Goal: Transaction & Acquisition: Purchase product/service

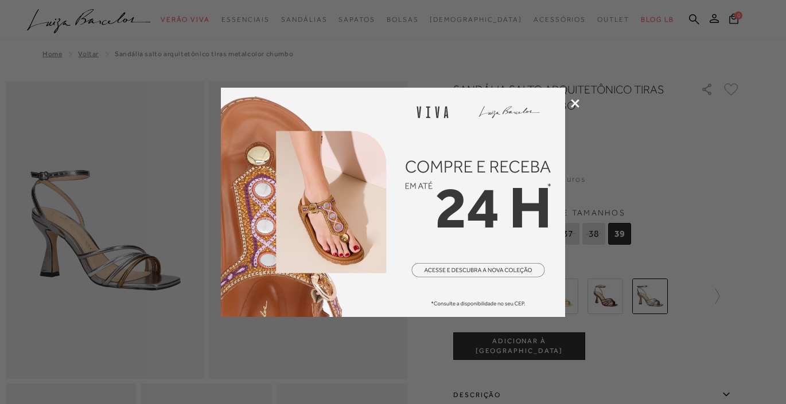
click at [579, 105] on icon at bounding box center [575, 103] width 9 height 9
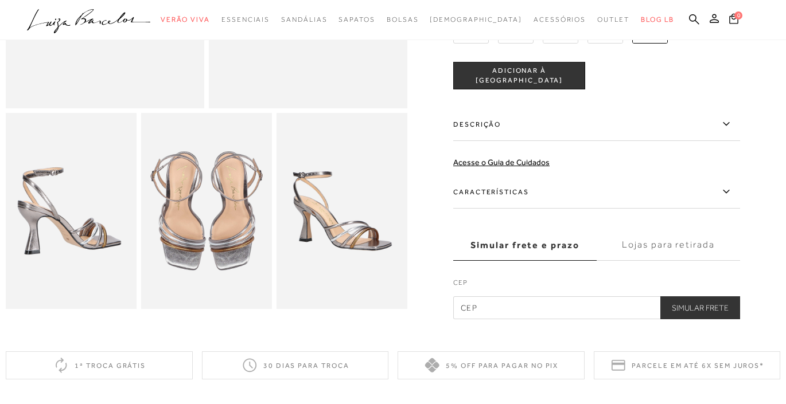
scroll to position [271, 0]
click at [727, 193] on icon at bounding box center [726, 191] width 14 height 14
click at [0, 0] on input "Características" at bounding box center [0, 0] width 0 height 0
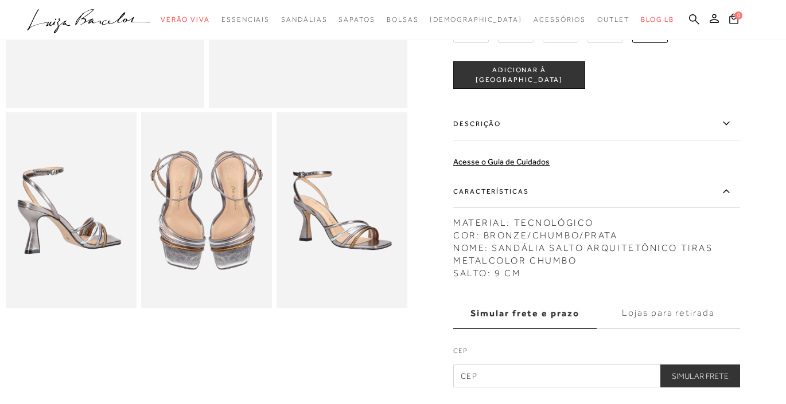
click at [727, 193] on icon at bounding box center [726, 191] width 14 height 14
click at [0, 0] on input "Características" at bounding box center [0, 0] width 0 height 0
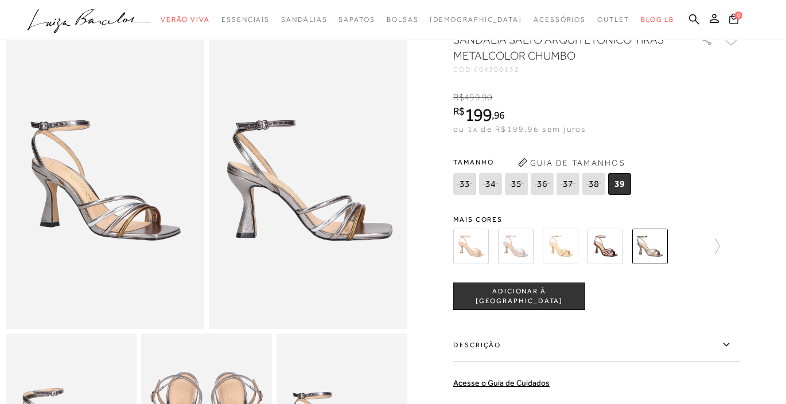
scroll to position [47, 0]
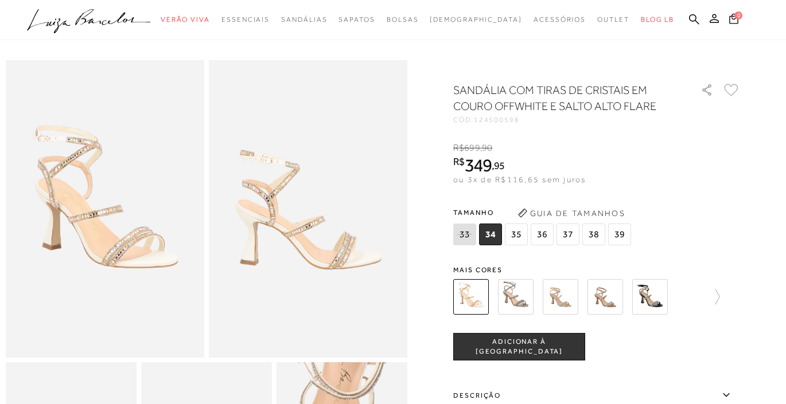
click at [518, 301] on img at bounding box center [516, 297] width 36 height 36
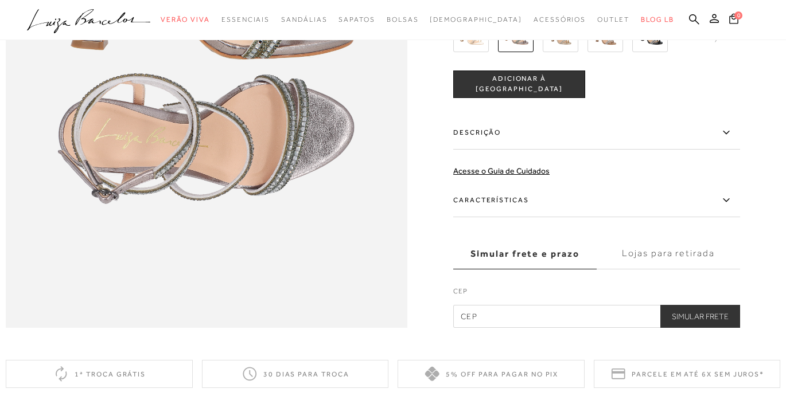
scroll to position [875, 0]
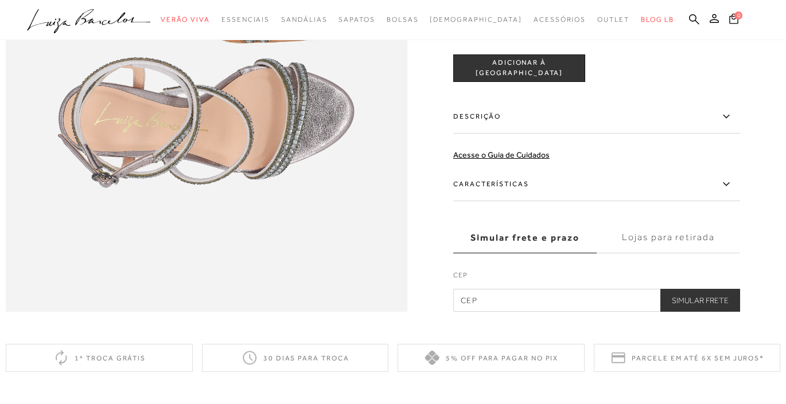
click at [722, 186] on icon at bounding box center [726, 184] width 14 height 14
click at [0, 0] on input "Características" at bounding box center [0, 0] width 0 height 0
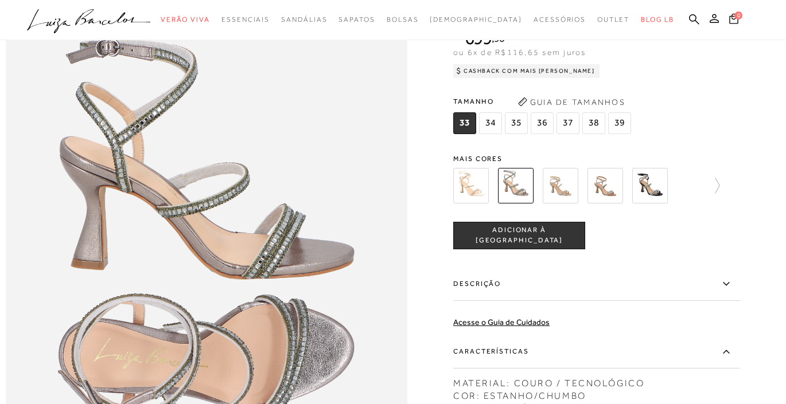
scroll to position [625, 0]
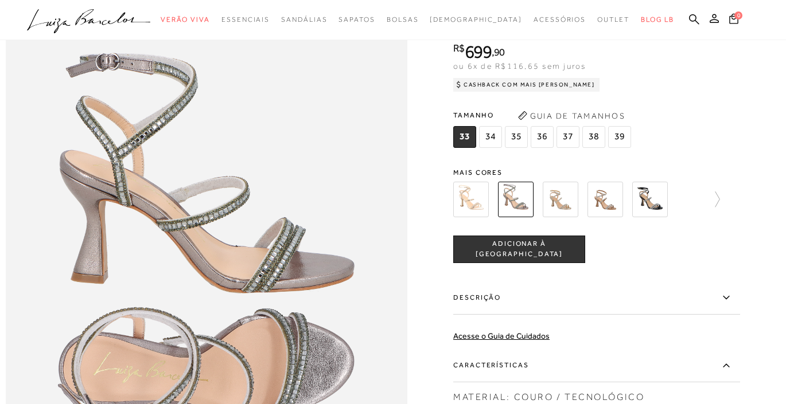
click at [569, 200] on img at bounding box center [561, 200] width 36 height 36
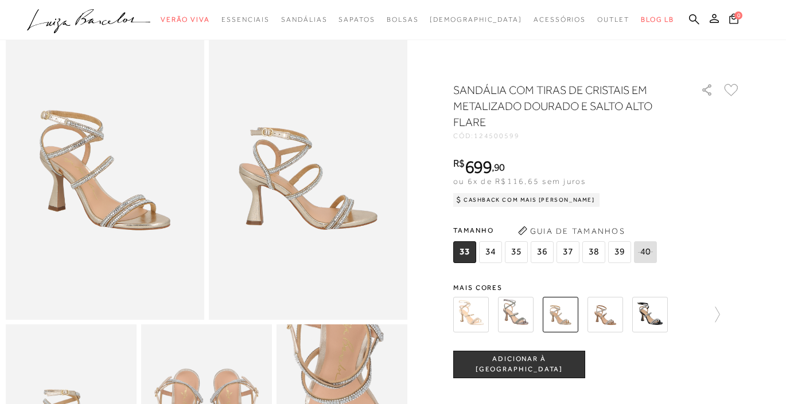
scroll to position [66, 0]
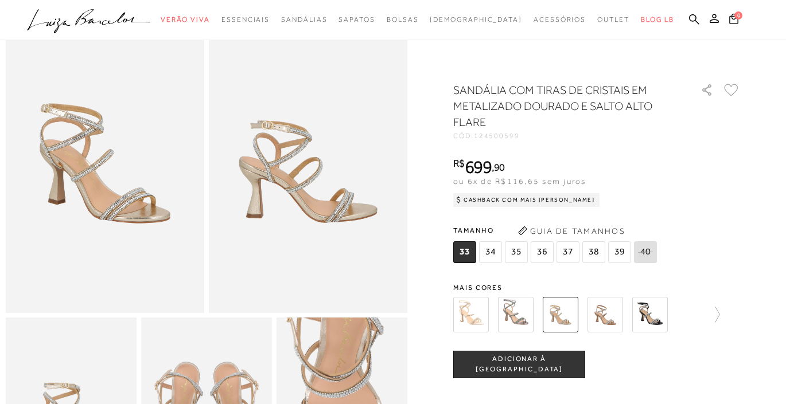
click at [519, 321] on img at bounding box center [516, 315] width 36 height 36
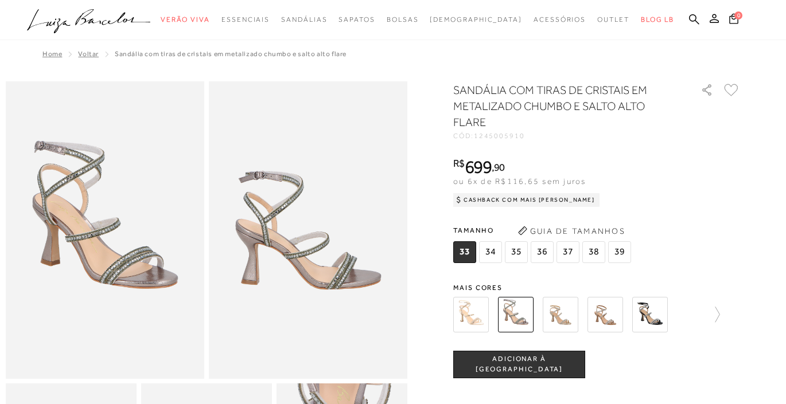
click at [722, 318] on div at bounding box center [596, 315] width 287 height 42
click at [477, 318] on img at bounding box center [471, 315] width 36 height 36
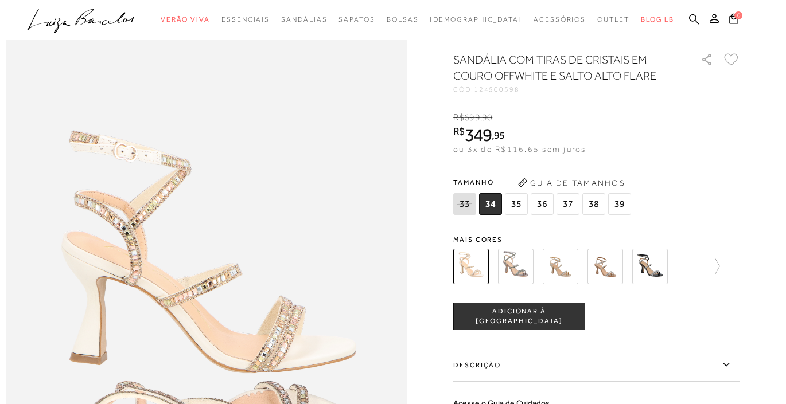
scroll to position [556, 0]
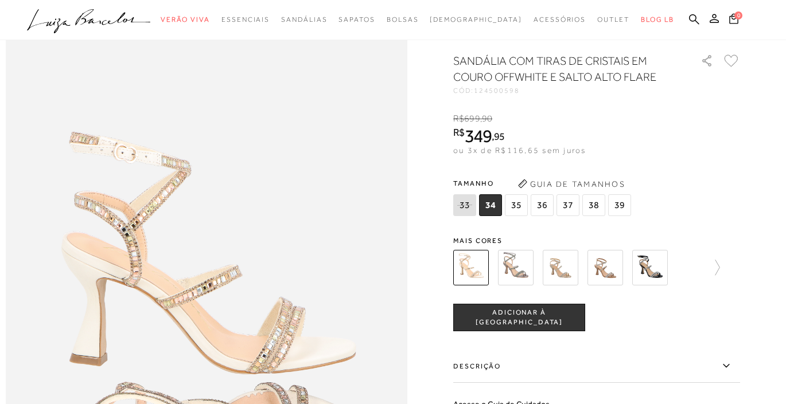
click at [523, 267] on img at bounding box center [516, 268] width 36 height 36
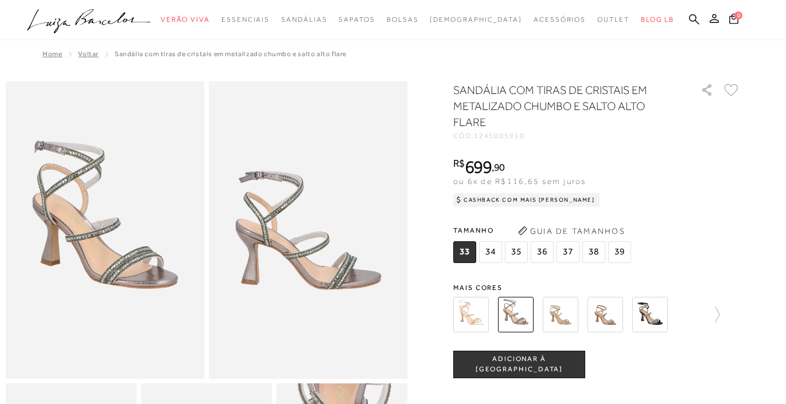
click at [482, 318] on img at bounding box center [471, 315] width 36 height 36
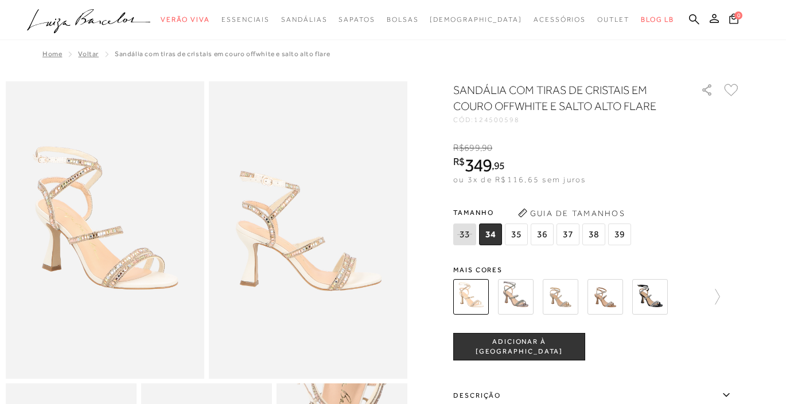
scroll to position [23, 0]
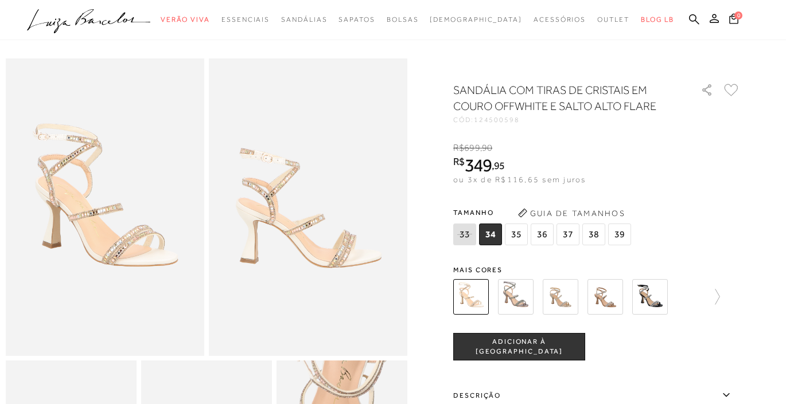
click at [510, 295] on img at bounding box center [516, 297] width 36 height 36
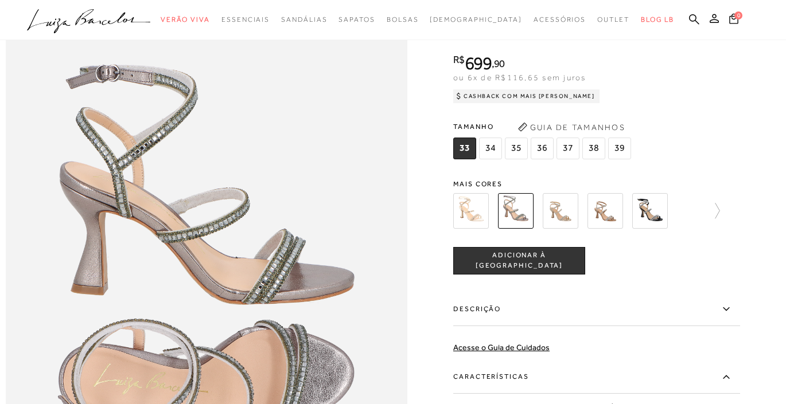
scroll to position [631, 0]
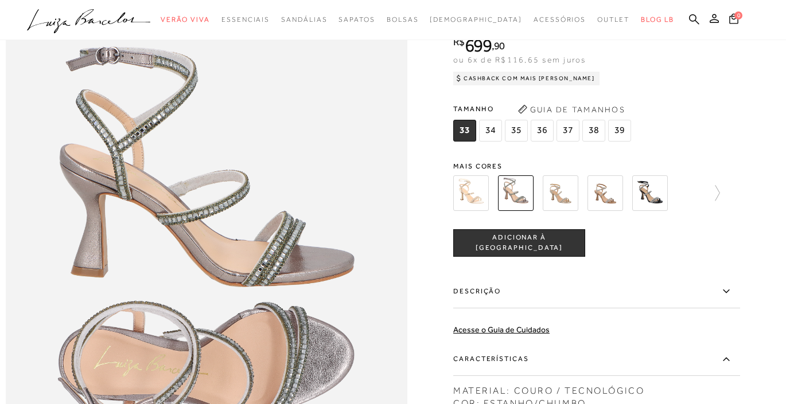
click at [480, 199] on img at bounding box center [471, 194] width 36 height 36
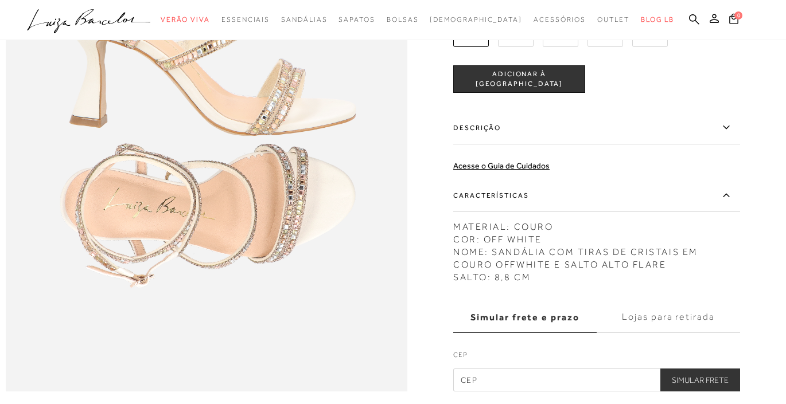
scroll to position [806, 0]
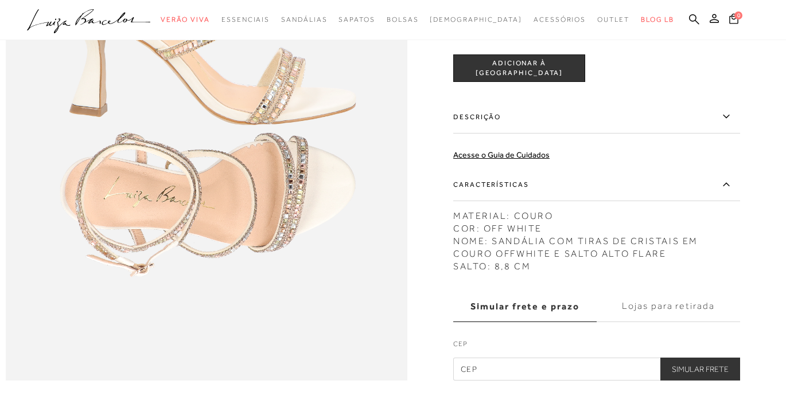
click at [479, 1] on div at bounding box center [393, 20] width 786 height 40
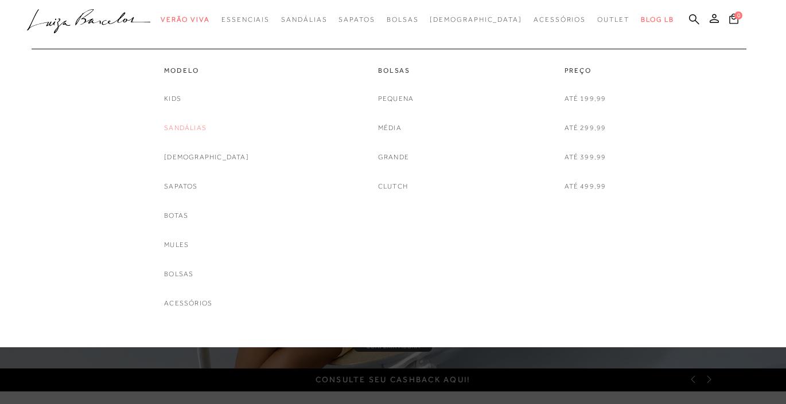
click at [199, 131] on link "Sandálias" at bounding box center [185, 128] width 42 height 12
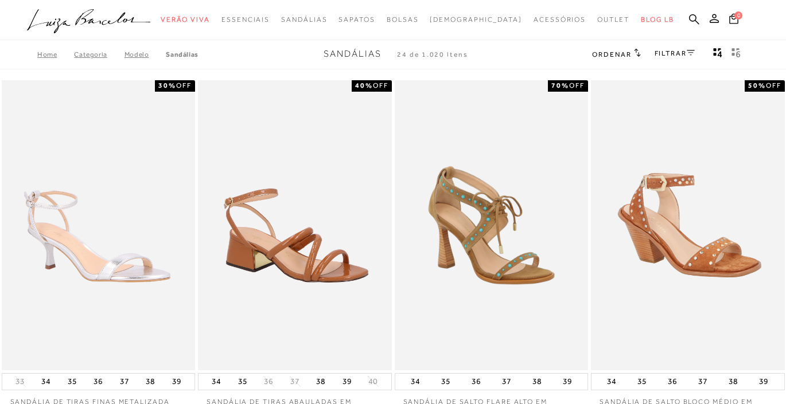
click at [685, 48] on div "FILTRAR" at bounding box center [675, 54] width 40 height 15
click at [676, 53] on link "FILTRAR" at bounding box center [675, 53] width 40 height 8
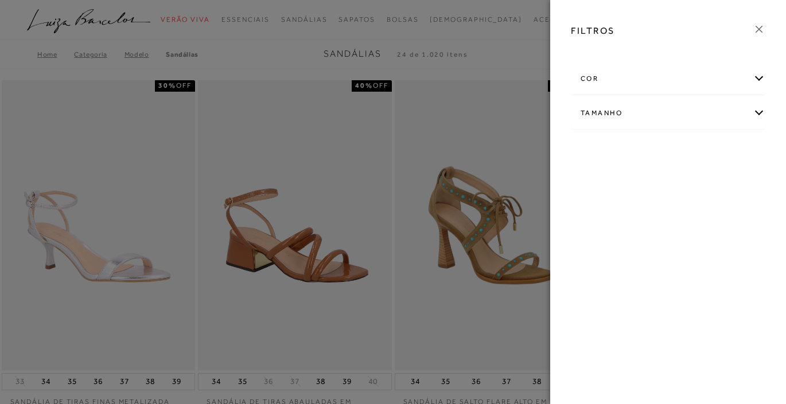
click at [735, 89] on div "cor" at bounding box center [667, 79] width 193 height 30
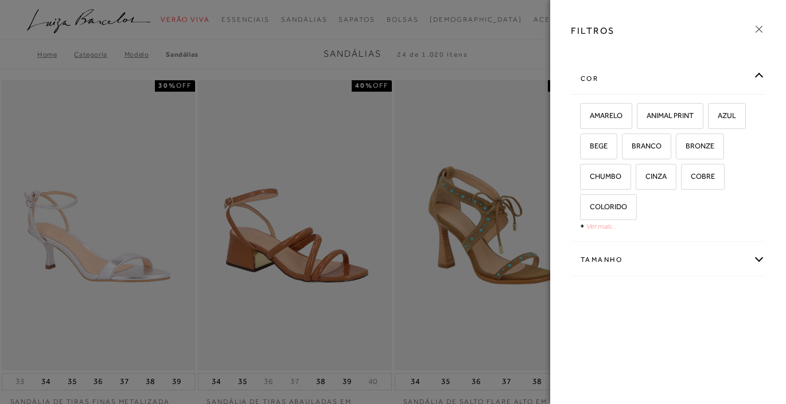
click at [593, 228] on link "Ver mais..." at bounding box center [601, 226] width 31 height 9
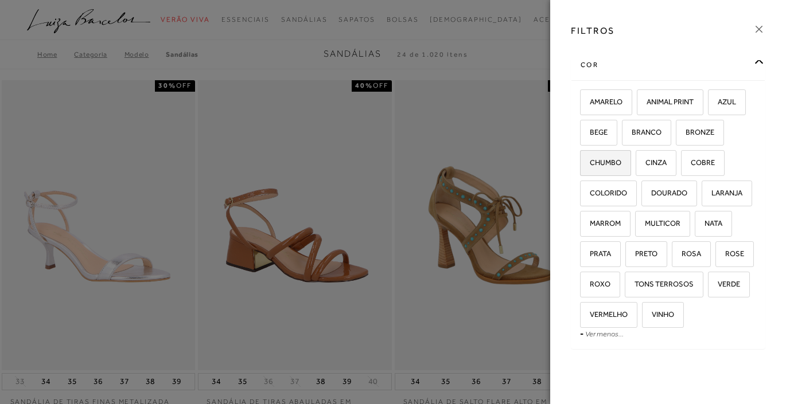
click at [621, 170] on label "CHUMBO" at bounding box center [606, 163] width 50 height 25
click at [590, 170] on input "CHUMBO" at bounding box center [583, 164] width 11 height 11
checkbox input "true"
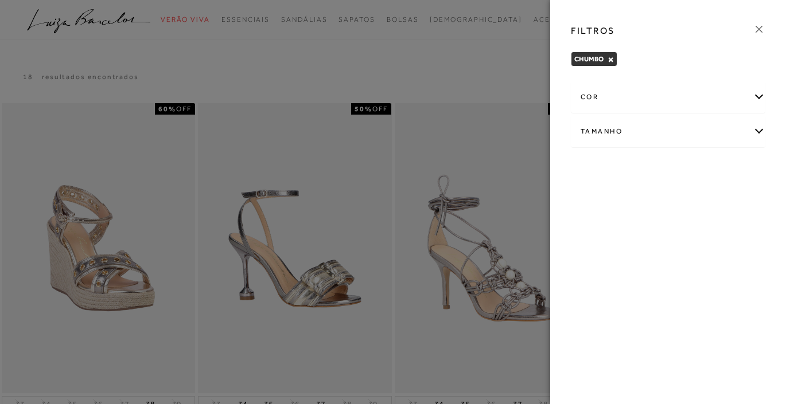
click at [742, 104] on div "cor" at bounding box center [667, 97] width 193 height 30
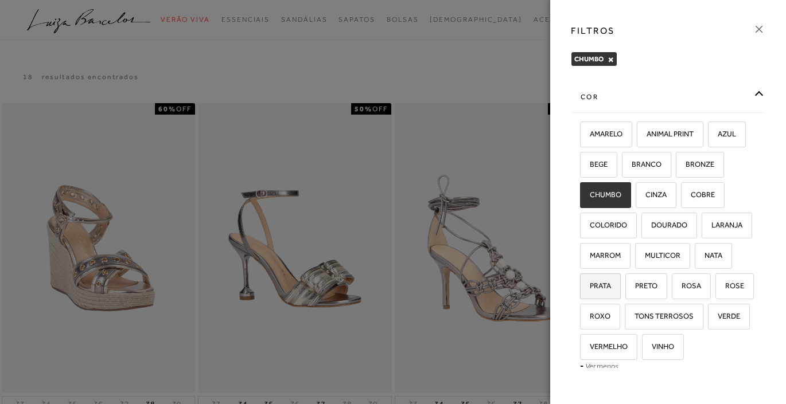
click at [612, 290] on label "PRATA" at bounding box center [601, 286] width 40 height 25
click at [590, 290] on input "PRATA" at bounding box center [583, 287] width 11 height 11
checkbox input "true"
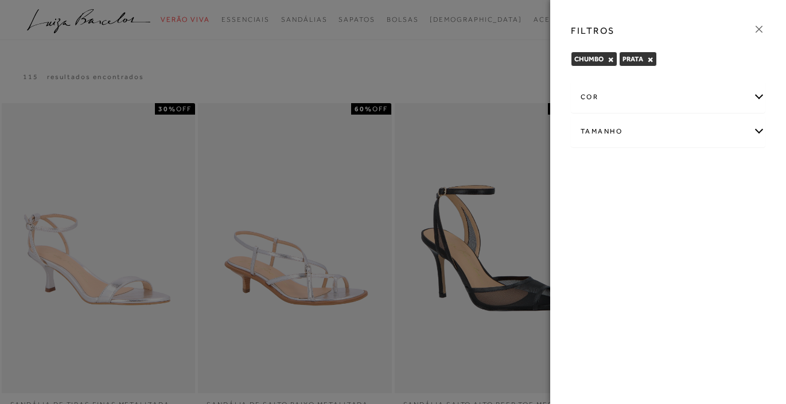
click at [520, 80] on div at bounding box center [393, 202] width 786 height 404
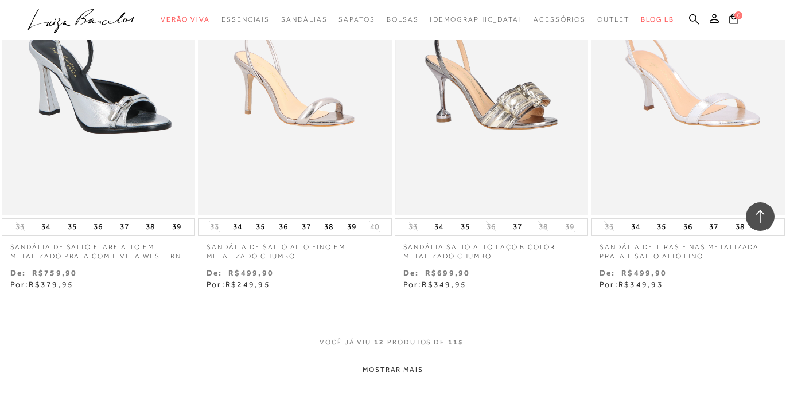
scroll to position [950, 0]
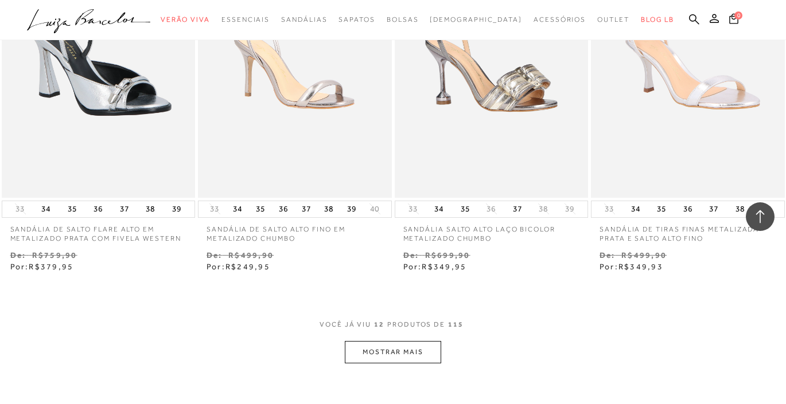
click at [402, 350] on button "MOSTRAR MAIS" at bounding box center [393, 352] width 96 height 22
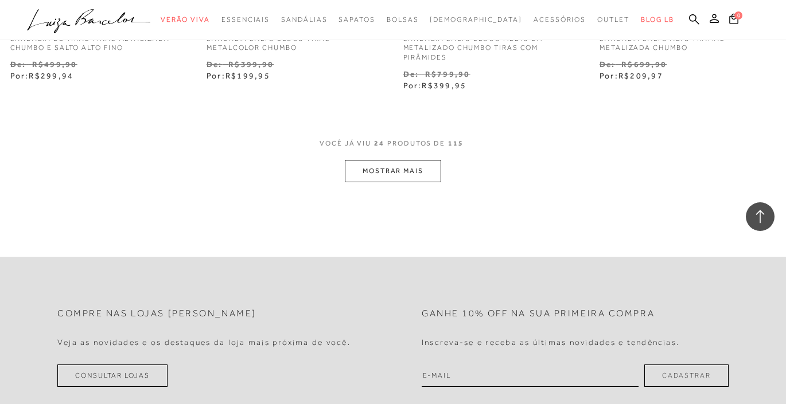
scroll to position [2296, 0]
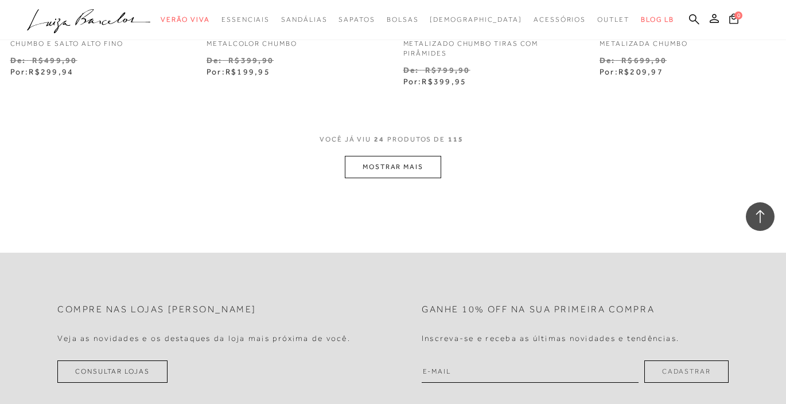
click at [356, 156] on button "MOSTRAR MAIS" at bounding box center [393, 167] width 96 height 22
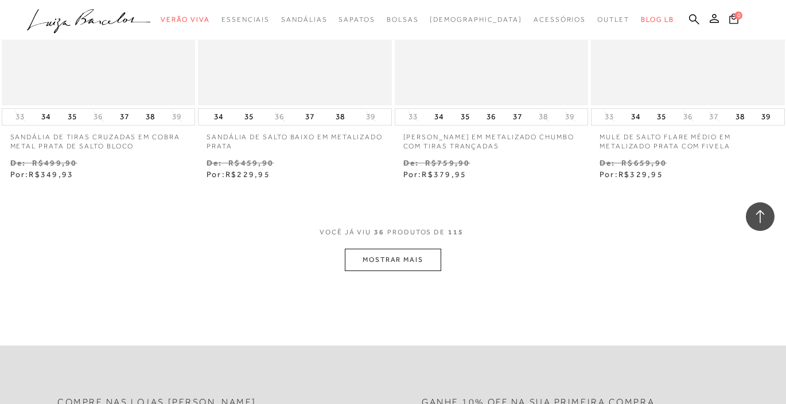
scroll to position [3377, 0]
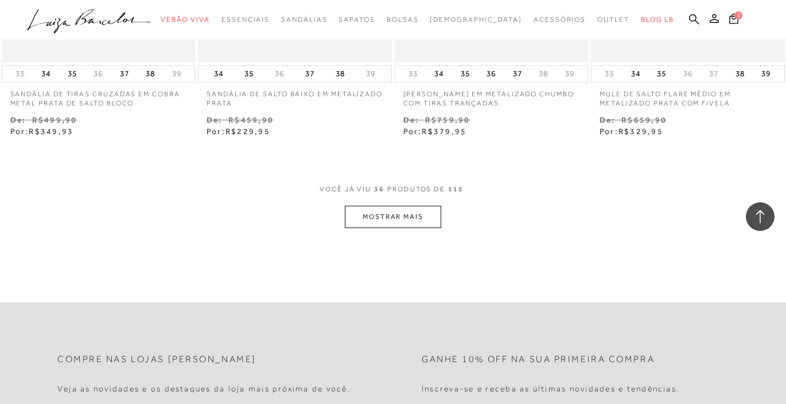
click at [375, 206] on button "MOSTRAR MAIS" at bounding box center [393, 217] width 96 height 22
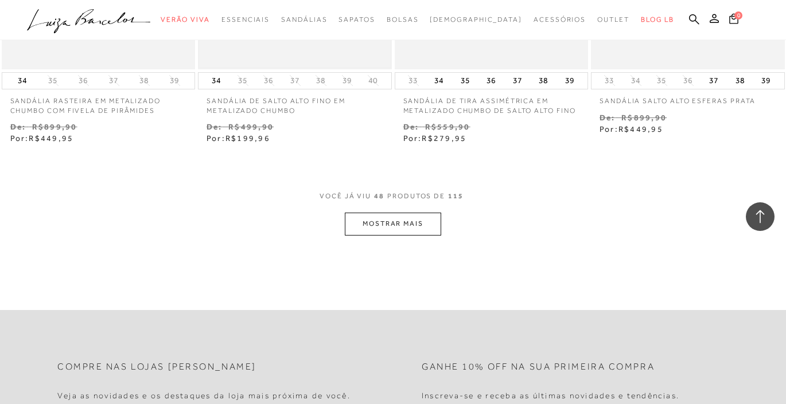
scroll to position [4534, 0]
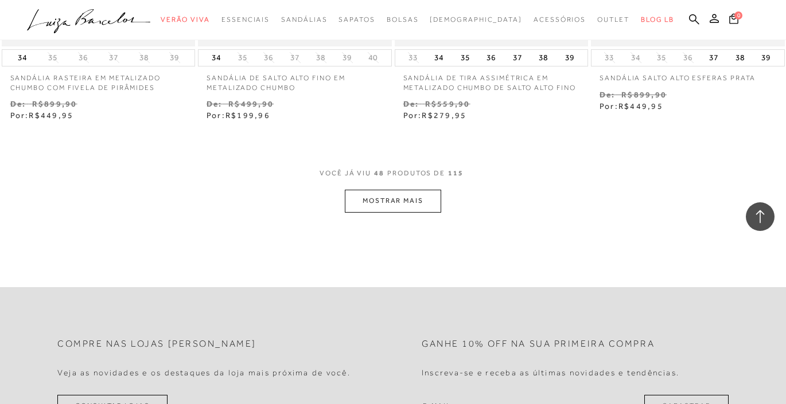
click at [375, 190] on button "MOSTRAR MAIS" at bounding box center [393, 201] width 96 height 22
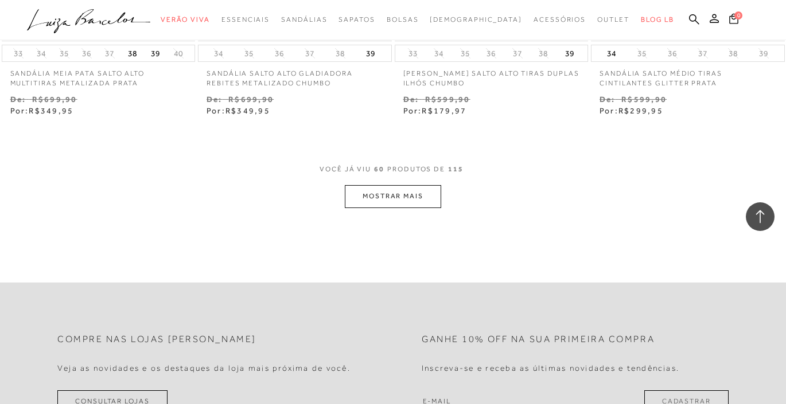
scroll to position [5685, 0]
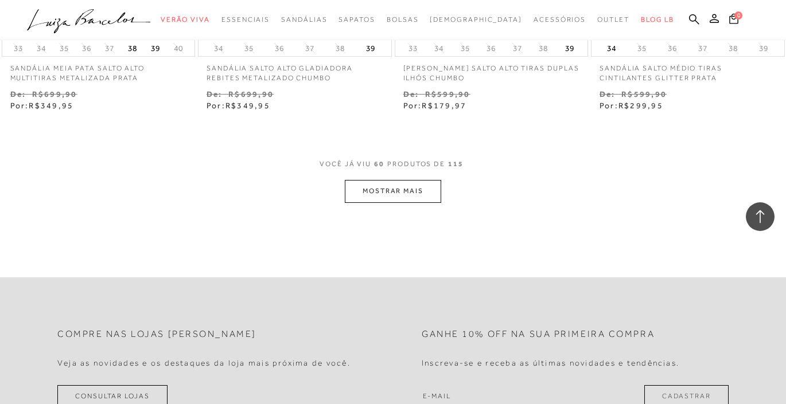
click at [371, 180] on button "MOSTRAR MAIS" at bounding box center [393, 191] width 96 height 22
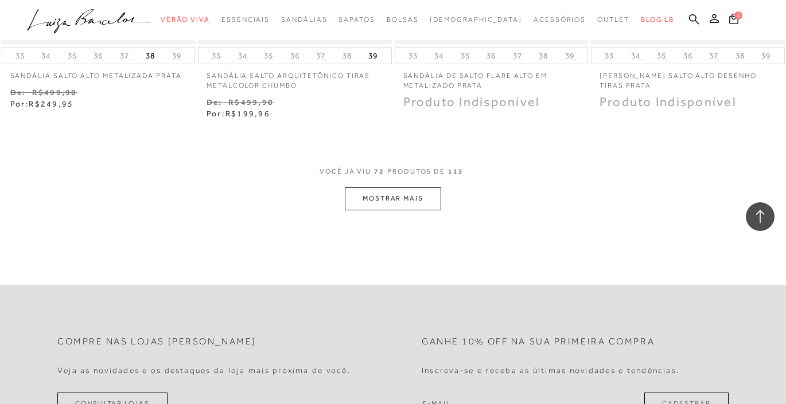
scroll to position [6845, 0]
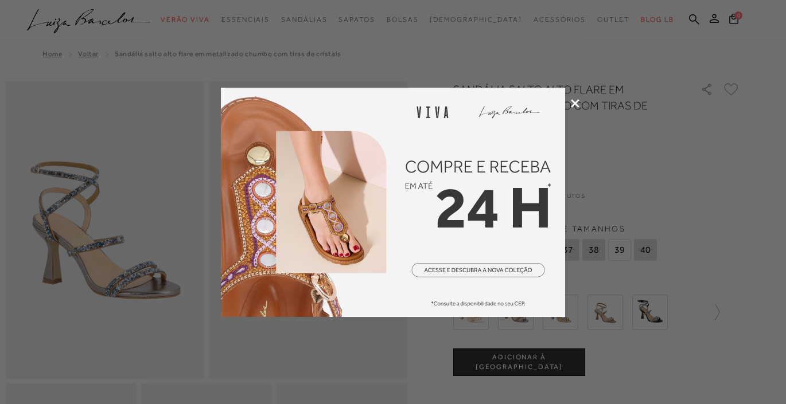
click at [574, 102] on icon at bounding box center [575, 103] width 9 height 9
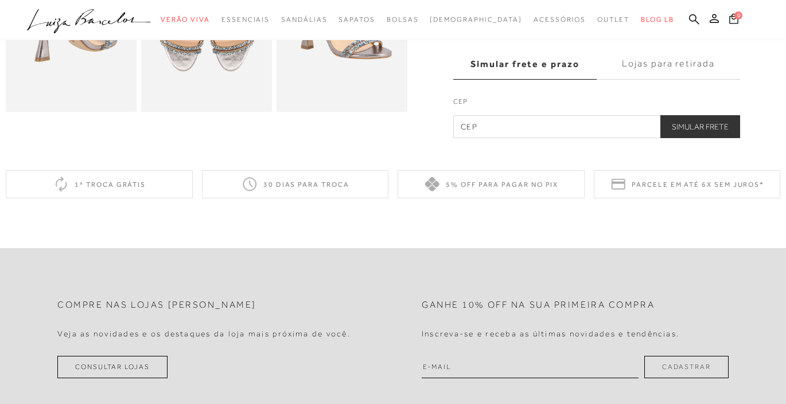
scroll to position [475, 0]
